Goal: Use online tool/utility: Utilize a website feature to perform a specific function

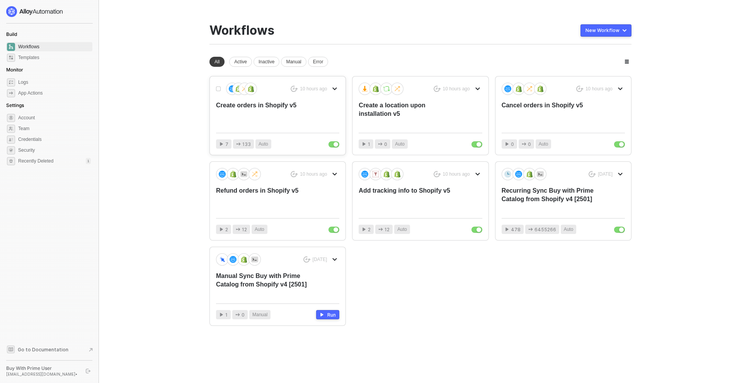
click at [313, 114] on div "Create orders in Shopify v5" at bounding box center [265, 114] width 99 height 26
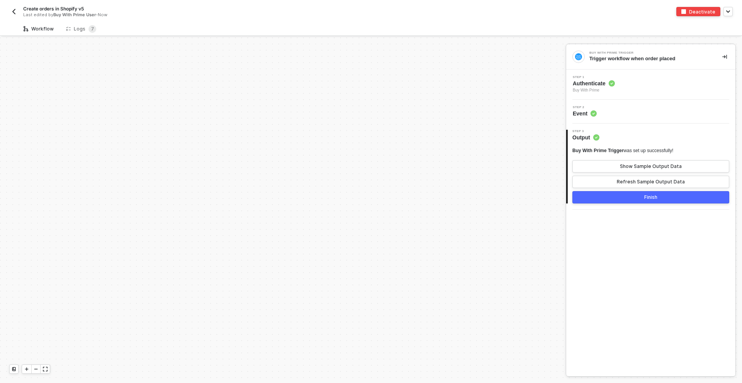
scroll to position [337, 0]
